Goal: Task Accomplishment & Management: Manage account settings

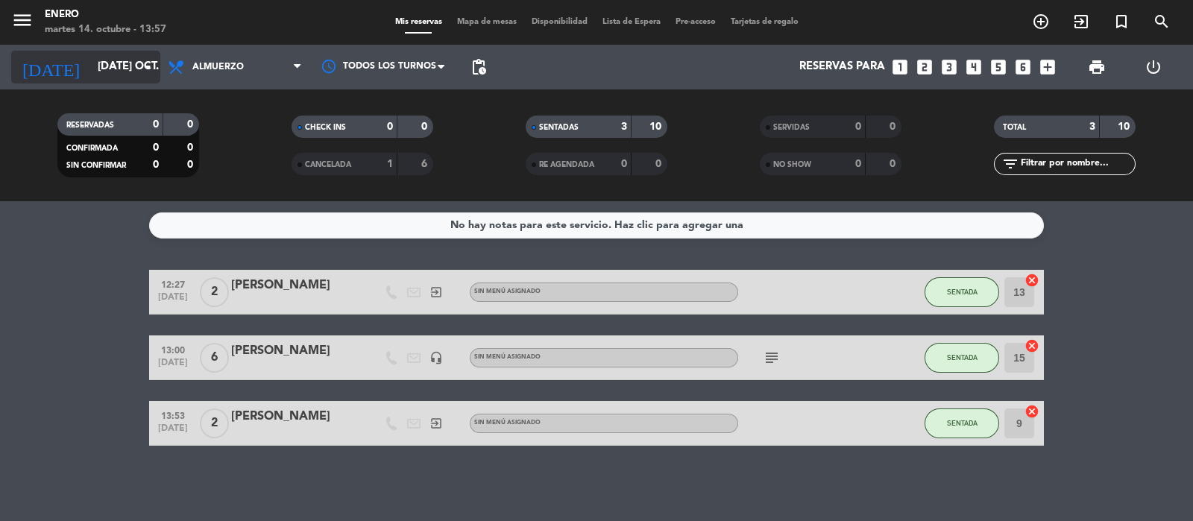
click at [133, 57] on input "[DATE] oct." at bounding box center [162, 67] width 144 height 28
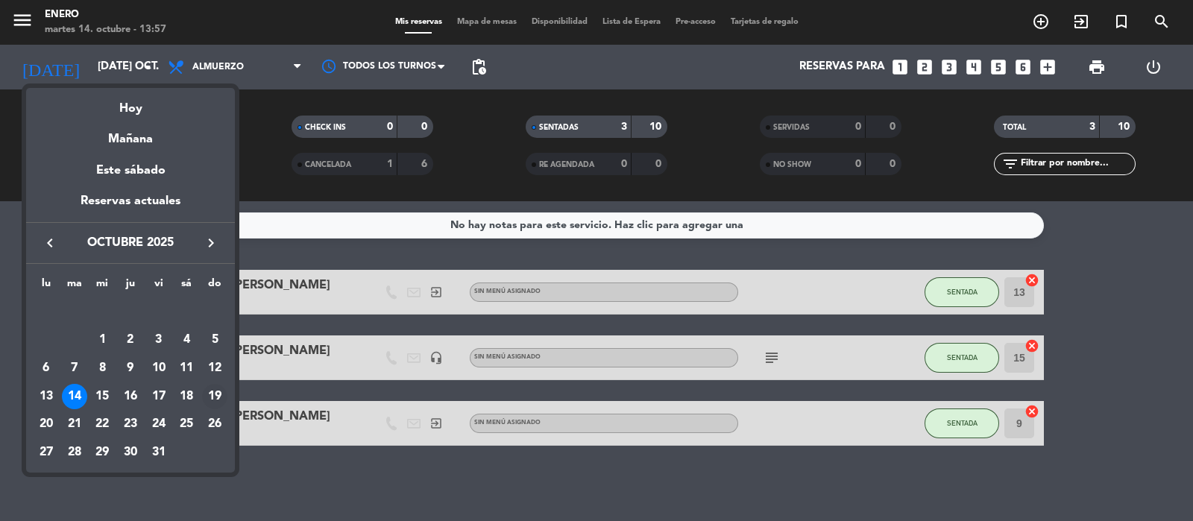
click at [216, 386] on div "19" at bounding box center [214, 396] width 25 height 25
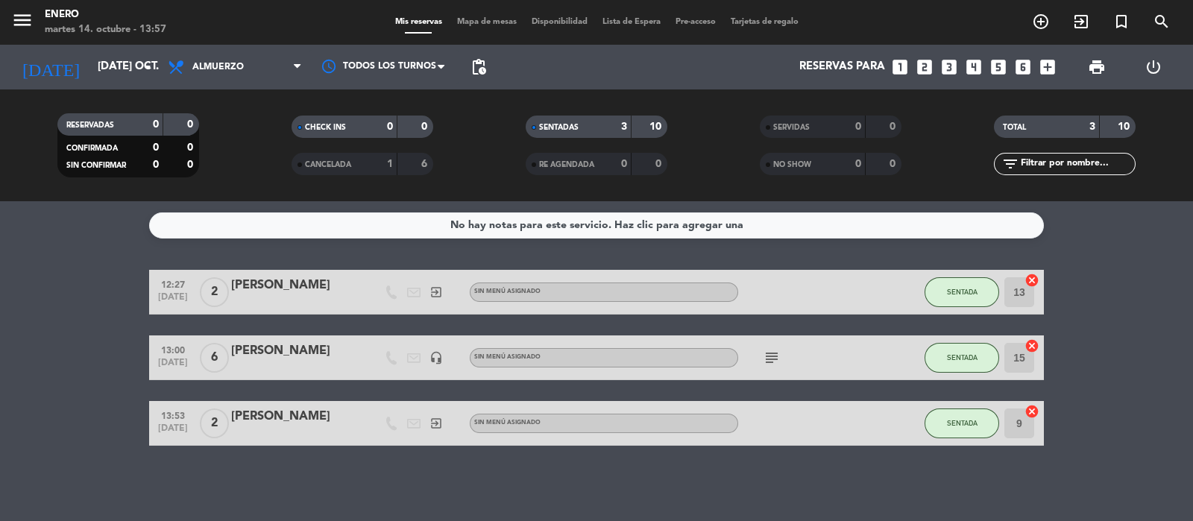
type input "dom. [DATE]"
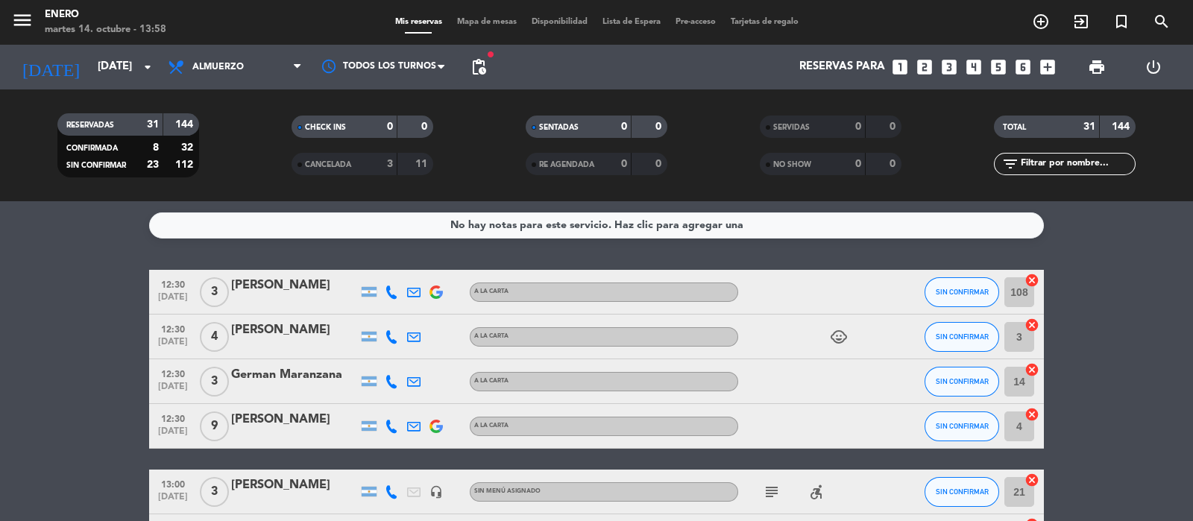
click at [1176, 262] on div "No hay notas para este servicio. Haz clic para agregar una 12:30 [DATE] 3 [PERS…" at bounding box center [596, 361] width 1193 height 320
click at [231, 64] on span "Almuerzo" at bounding box center [217, 67] width 51 height 10
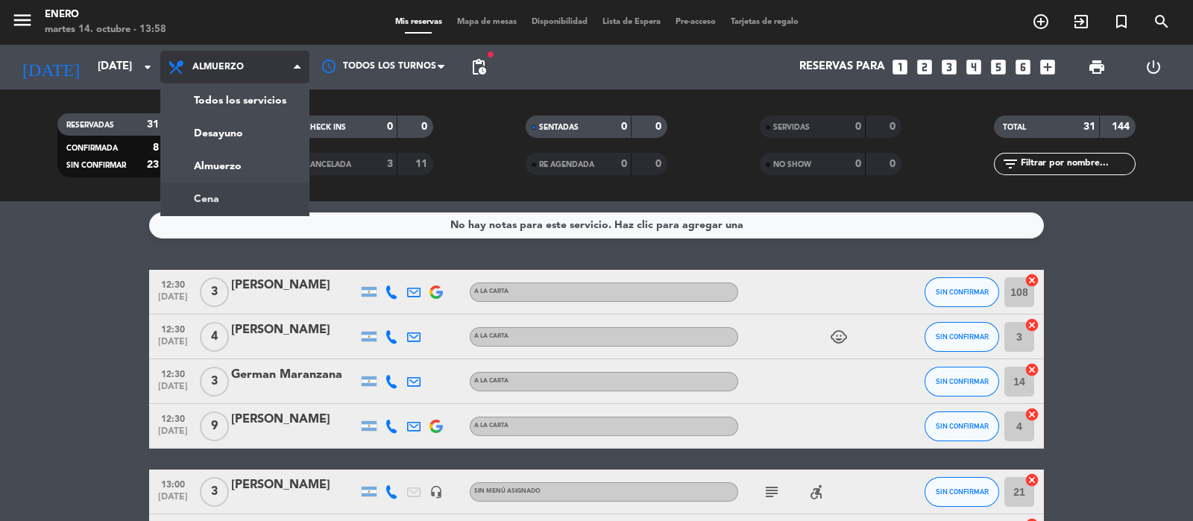
click at [233, 192] on div "menu Enero martes 14. octubre - 13:58 Mis reservas Mapa de mesas Disponibilidad…" at bounding box center [596, 100] width 1193 height 201
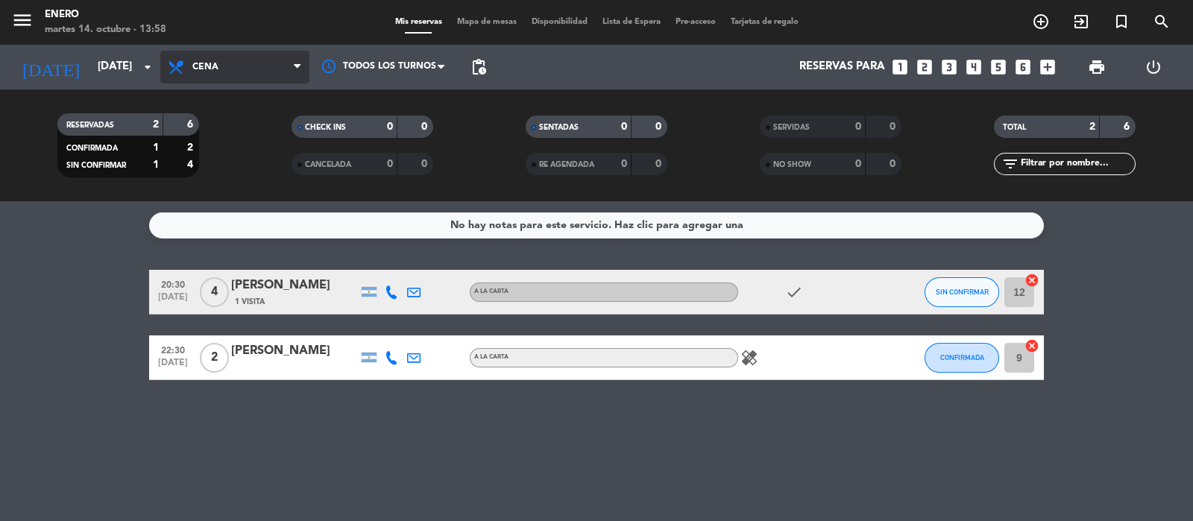
click at [191, 65] on span "Cena" at bounding box center [234, 67] width 149 height 33
click at [229, 164] on div "menu Enero martes 14. octubre - 13:58 Mis reservas Mapa de mesas Disponibilidad…" at bounding box center [596, 100] width 1193 height 201
